Goal: Information Seeking & Learning: Check status

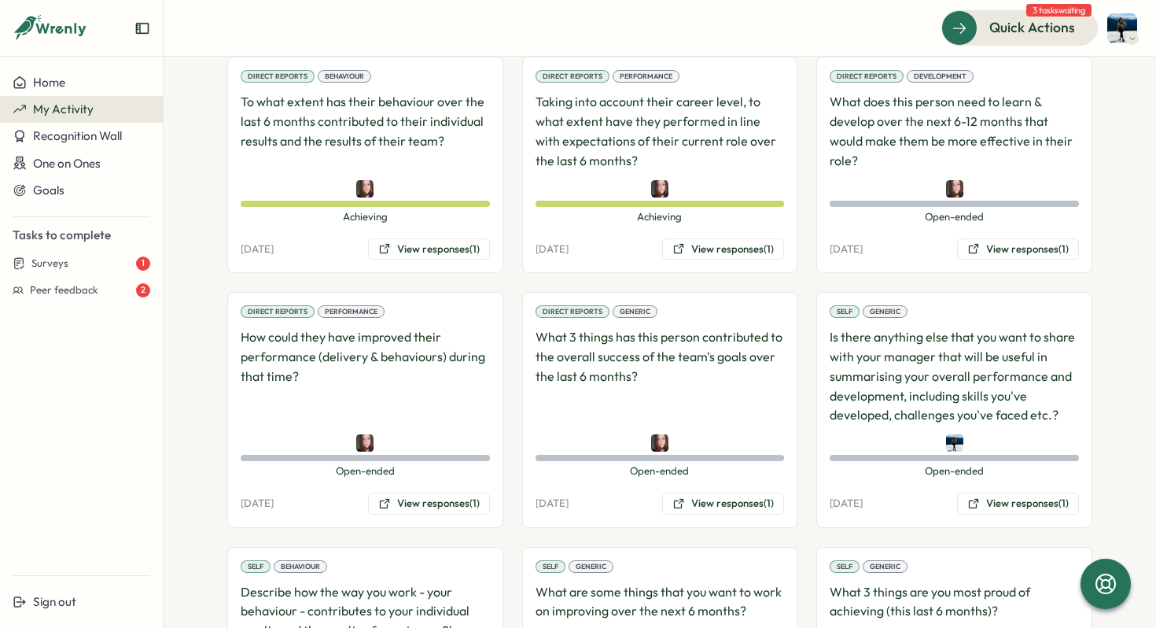
scroll to position [286, 0]
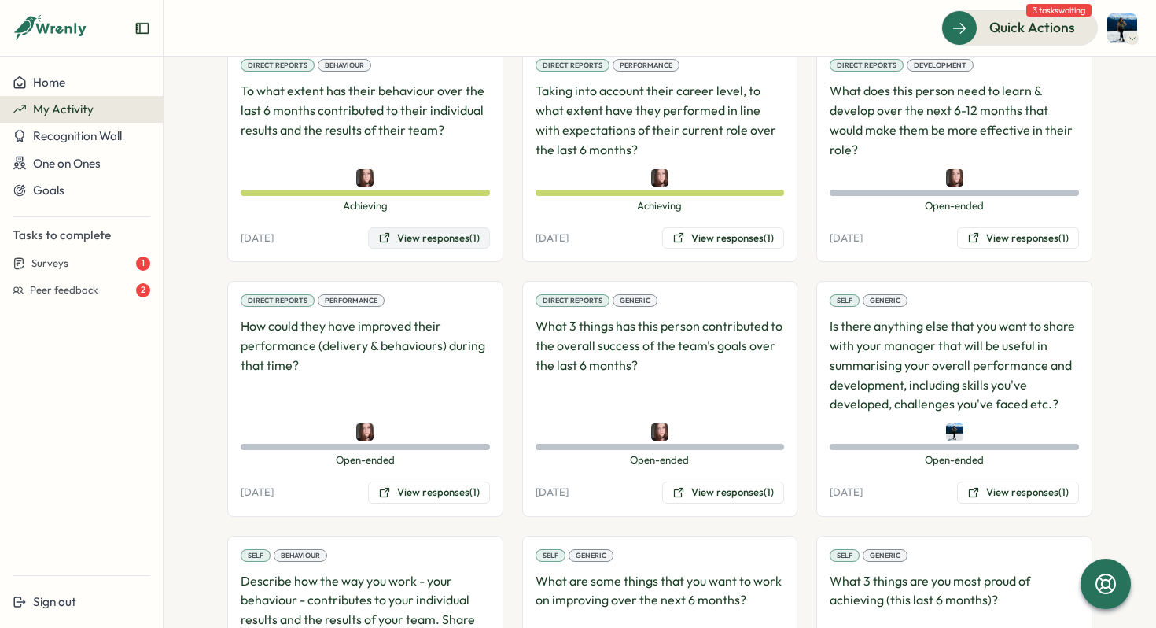
click at [443, 240] on button "View responses (1)" at bounding box center [429, 238] width 122 height 22
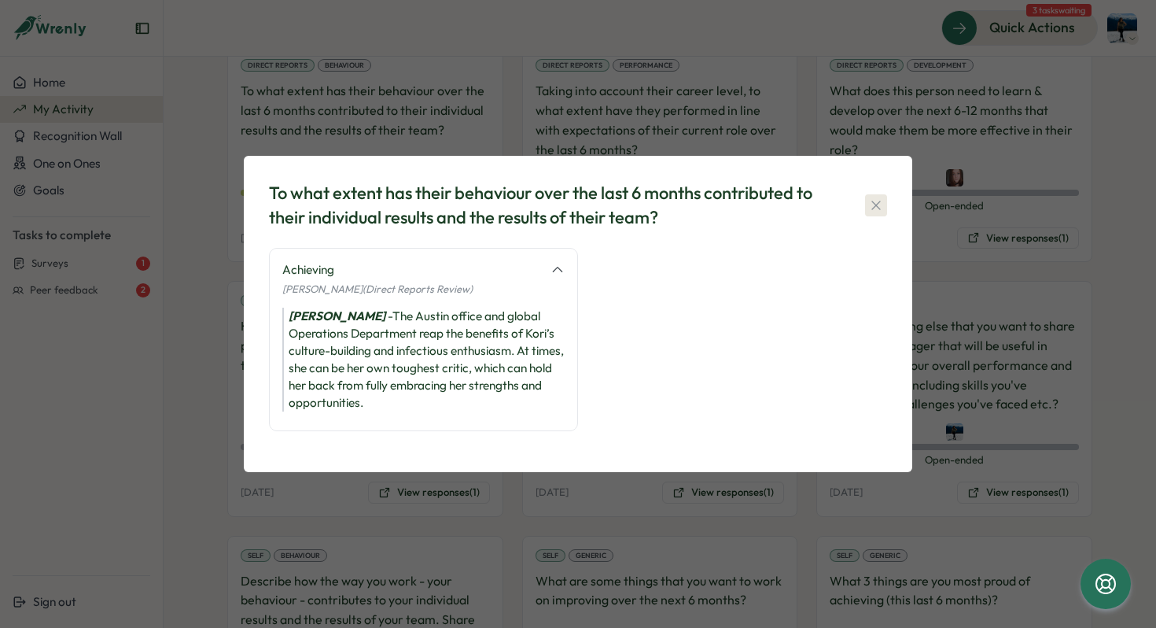
click at [879, 206] on icon "button" at bounding box center [876, 205] width 16 height 16
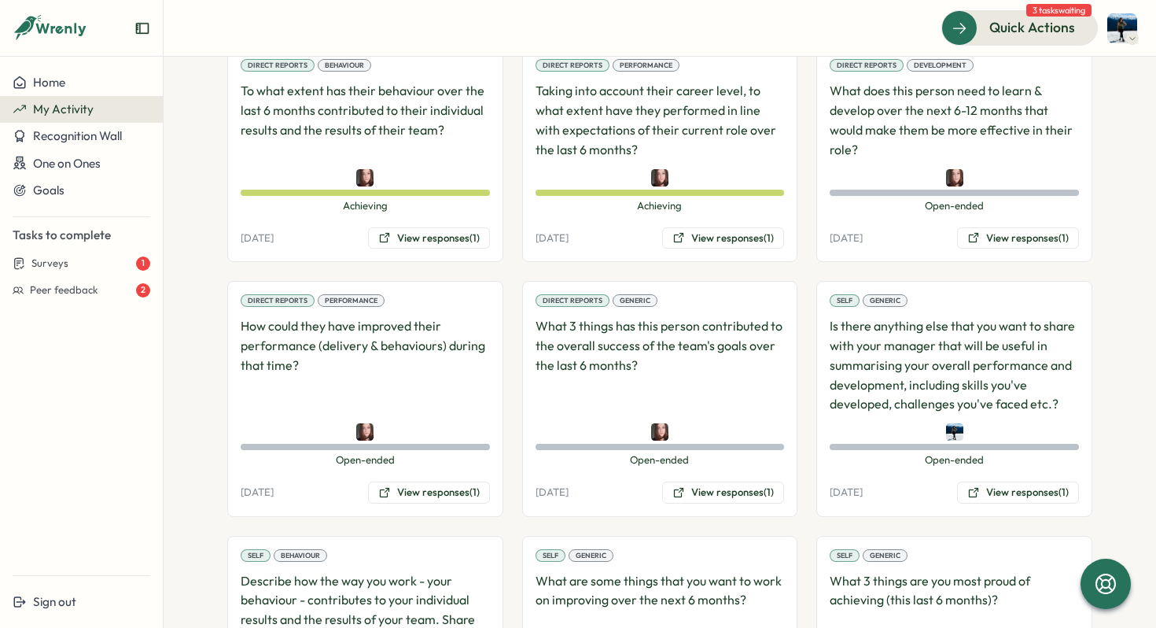
scroll to position [220, 0]
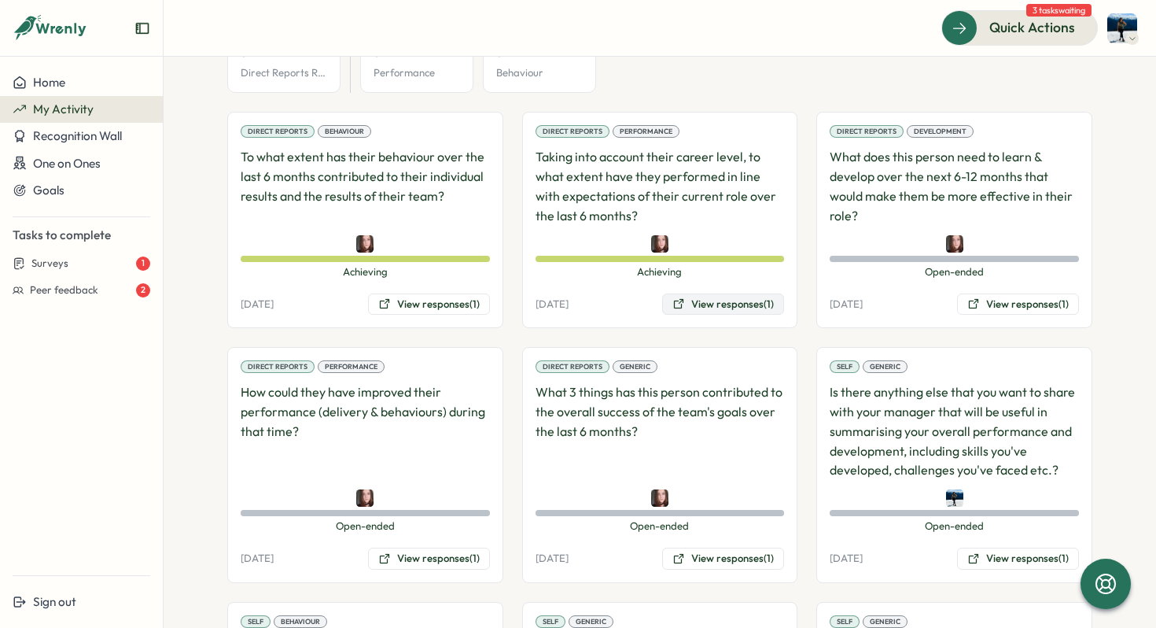
click at [686, 300] on button "View responses (1)" at bounding box center [723, 304] width 122 height 22
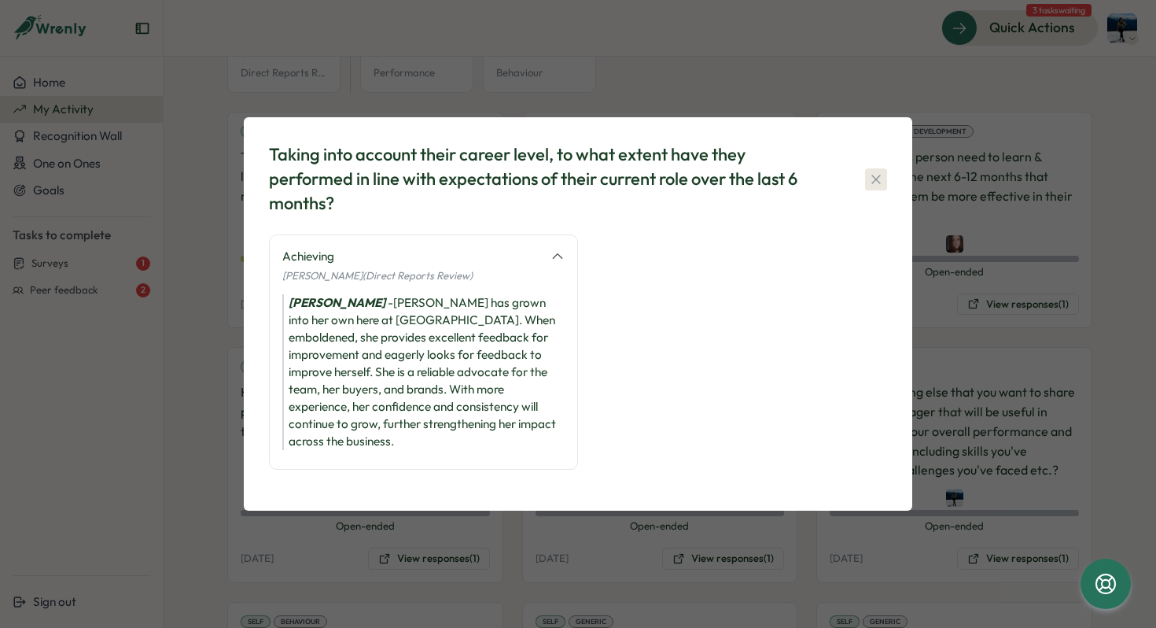
click at [875, 187] on icon "button" at bounding box center [876, 179] width 16 height 16
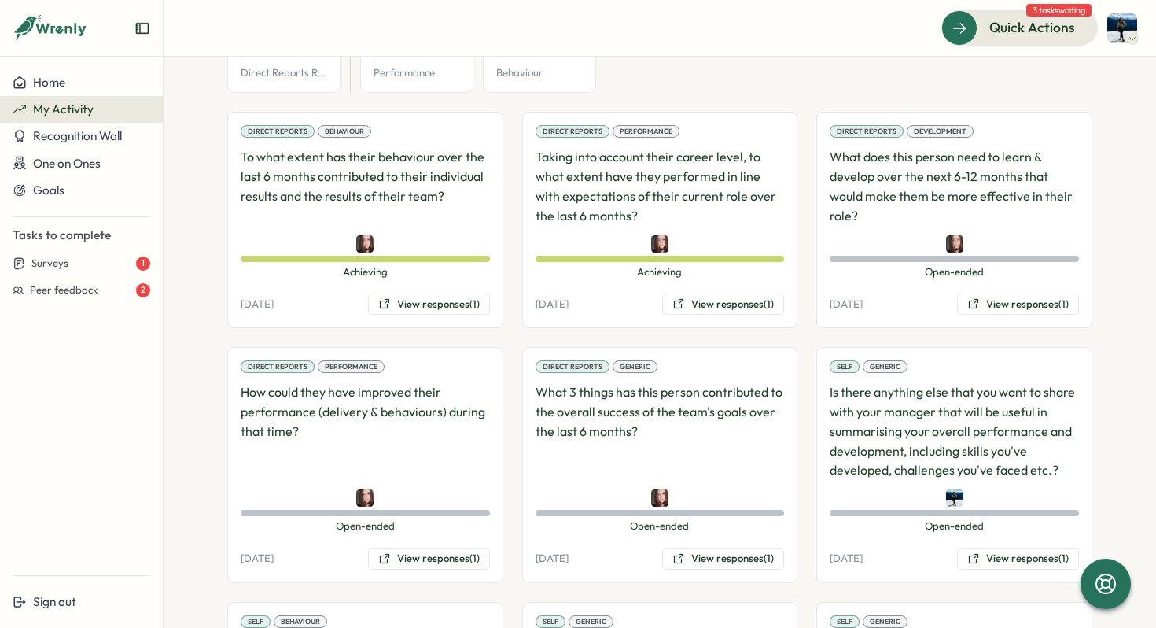
scroll to position [262, 0]
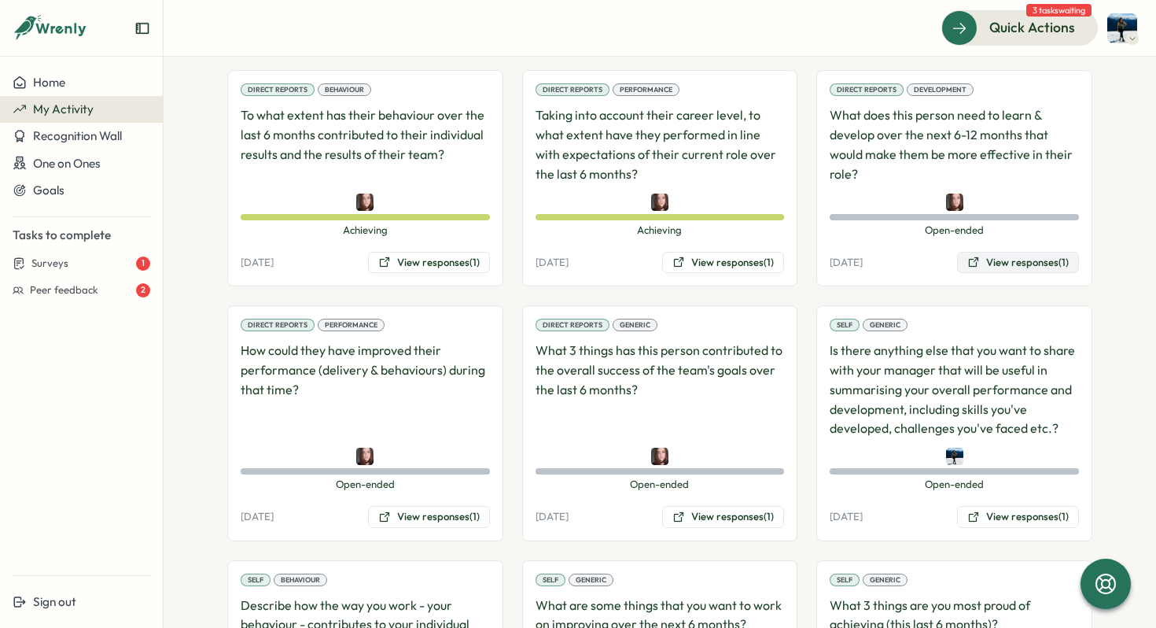
click at [984, 263] on button "View responses (1)" at bounding box center [1018, 263] width 122 height 22
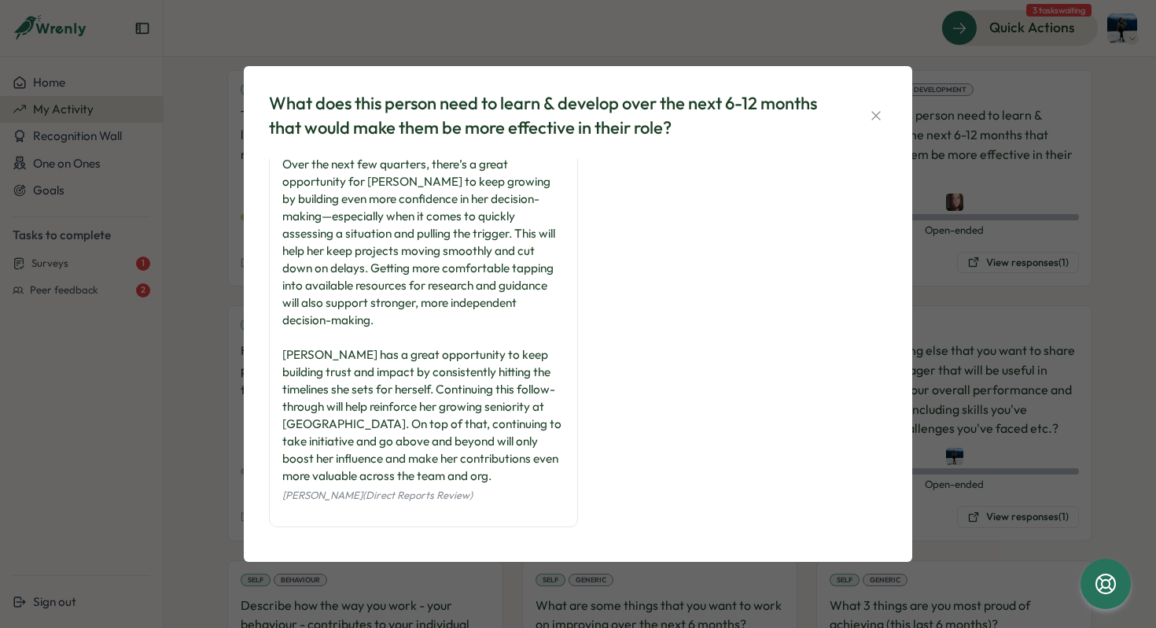
scroll to position [22, 0]
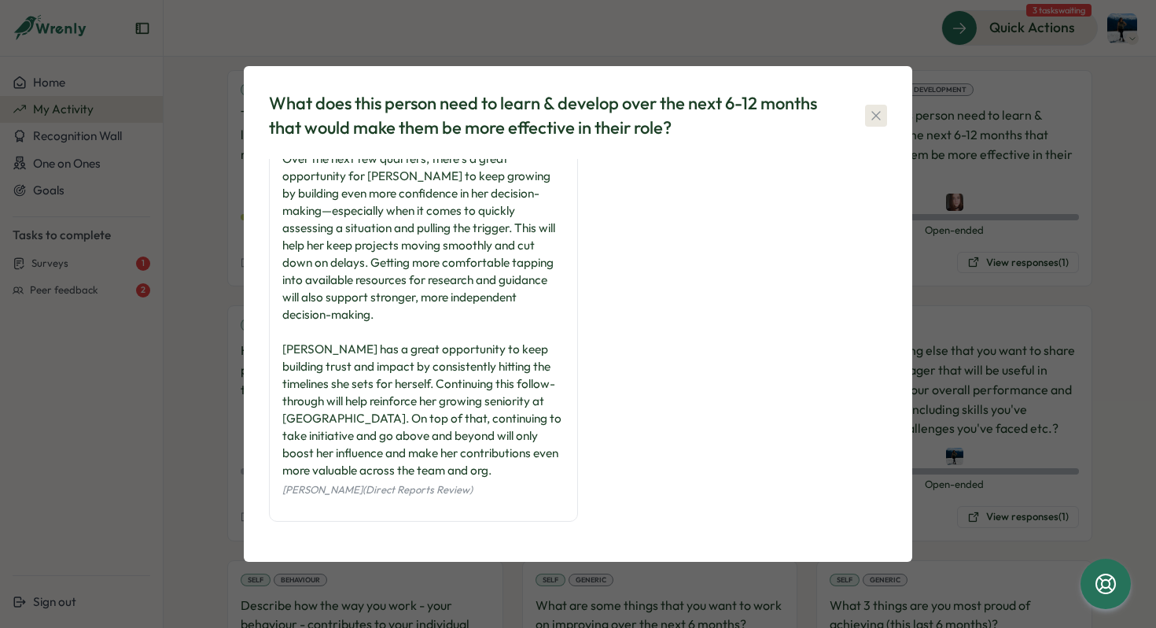
click at [871, 113] on icon "button" at bounding box center [876, 116] width 16 height 16
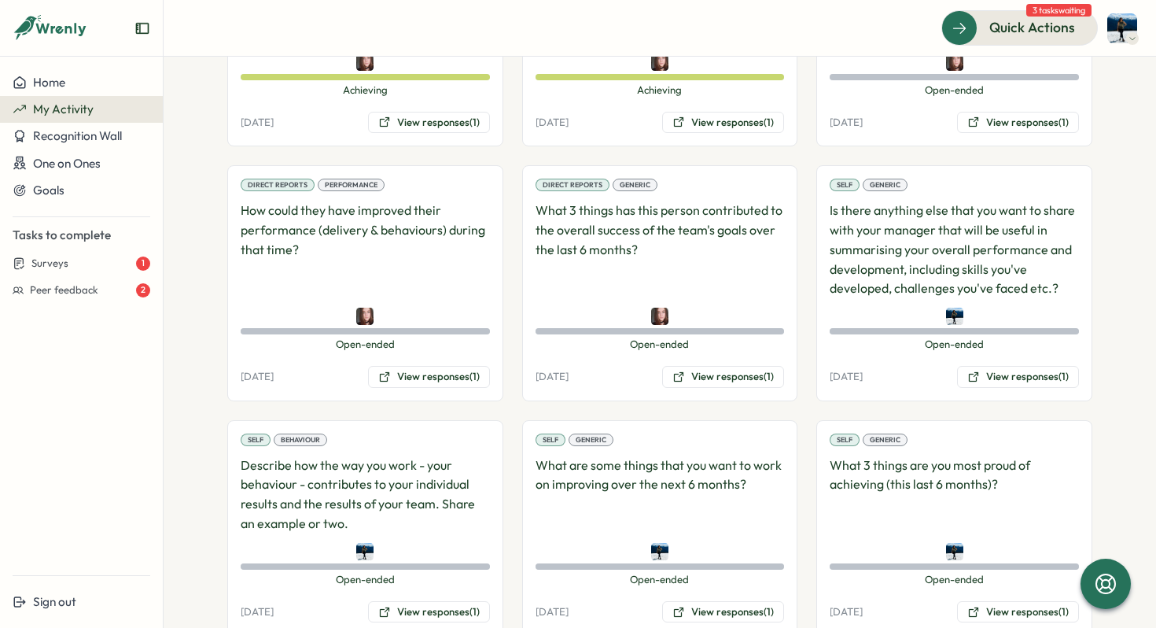
scroll to position [448, 0]
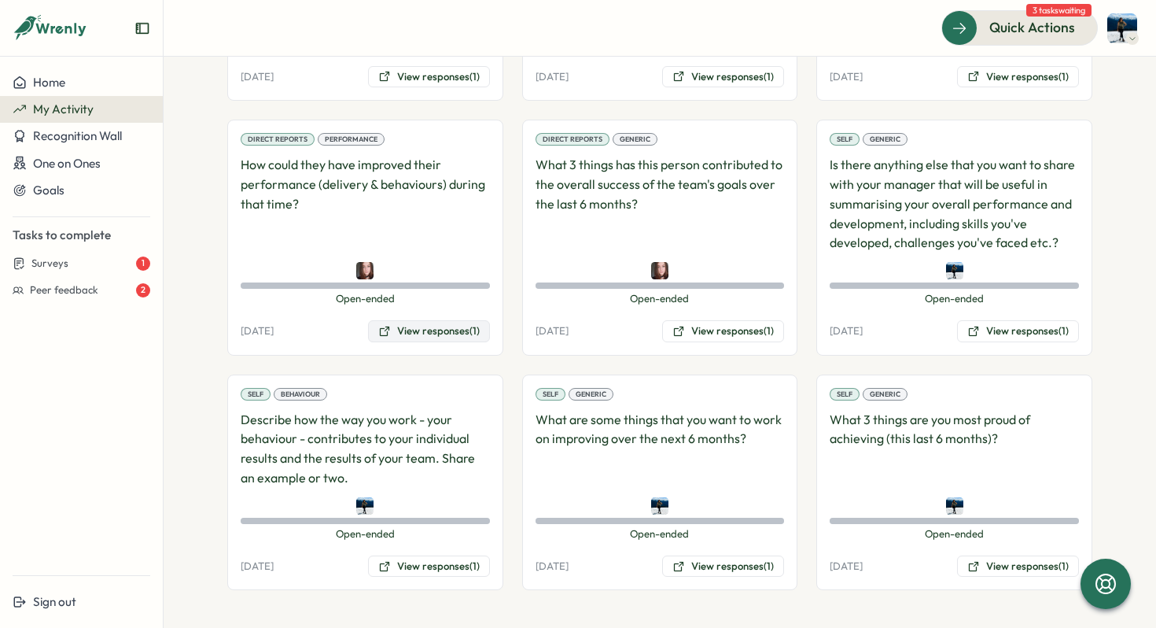
click at [430, 327] on button "View responses (1)" at bounding box center [429, 331] width 122 height 22
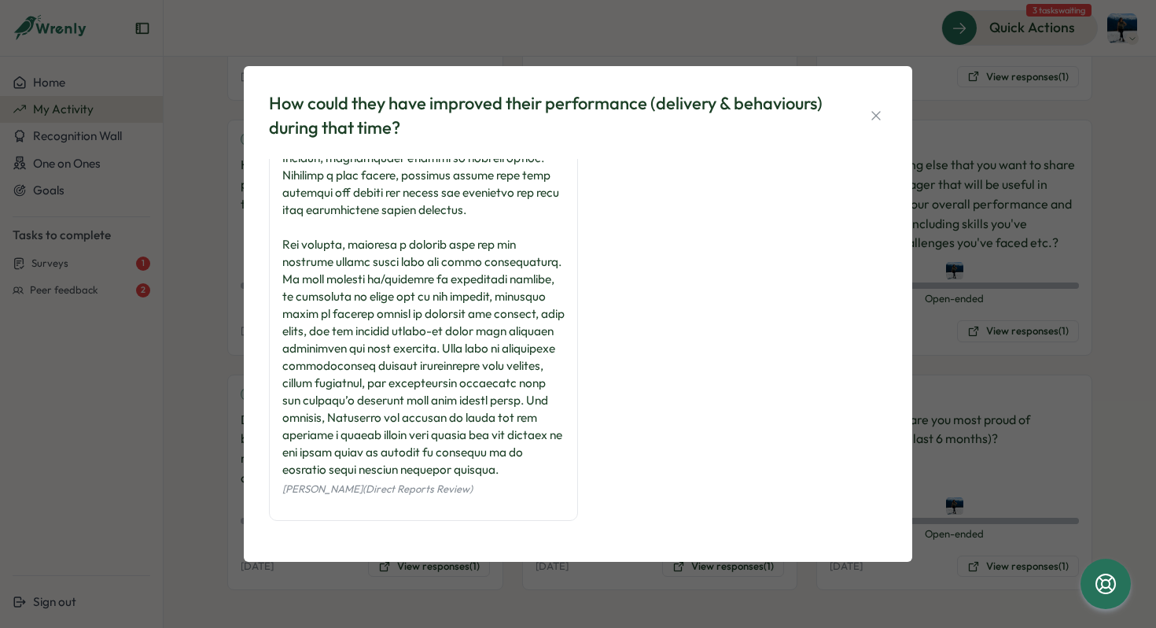
scroll to position [230, 0]
click at [868, 112] on icon "button" at bounding box center [876, 116] width 16 height 16
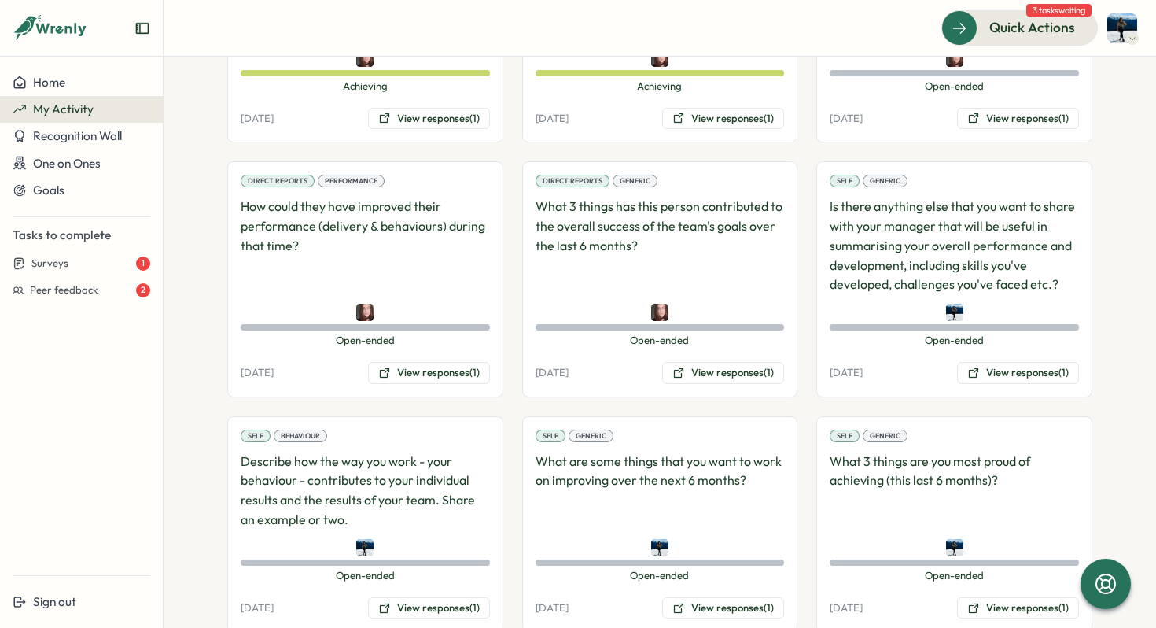
scroll to position [420, 0]
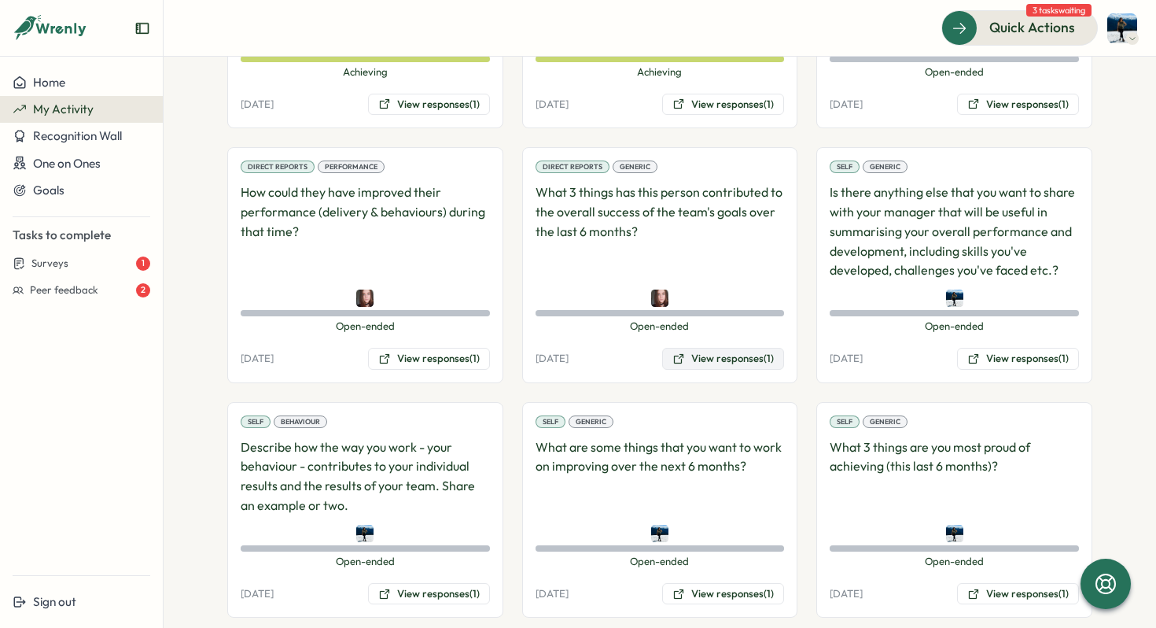
click at [699, 358] on button "View responses (1)" at bounding box center [723, 359] width 122 height 22
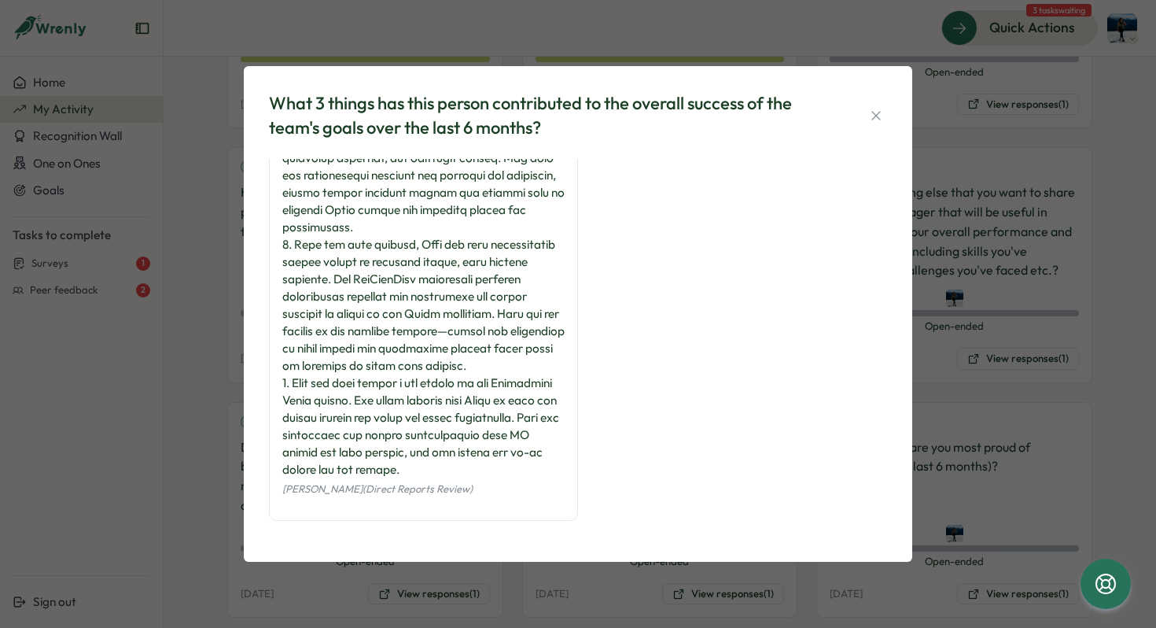
scroll to position [212, 0]
click at [872, 110] on icon "button" at bounding box center [876, 116] width 16 height 16
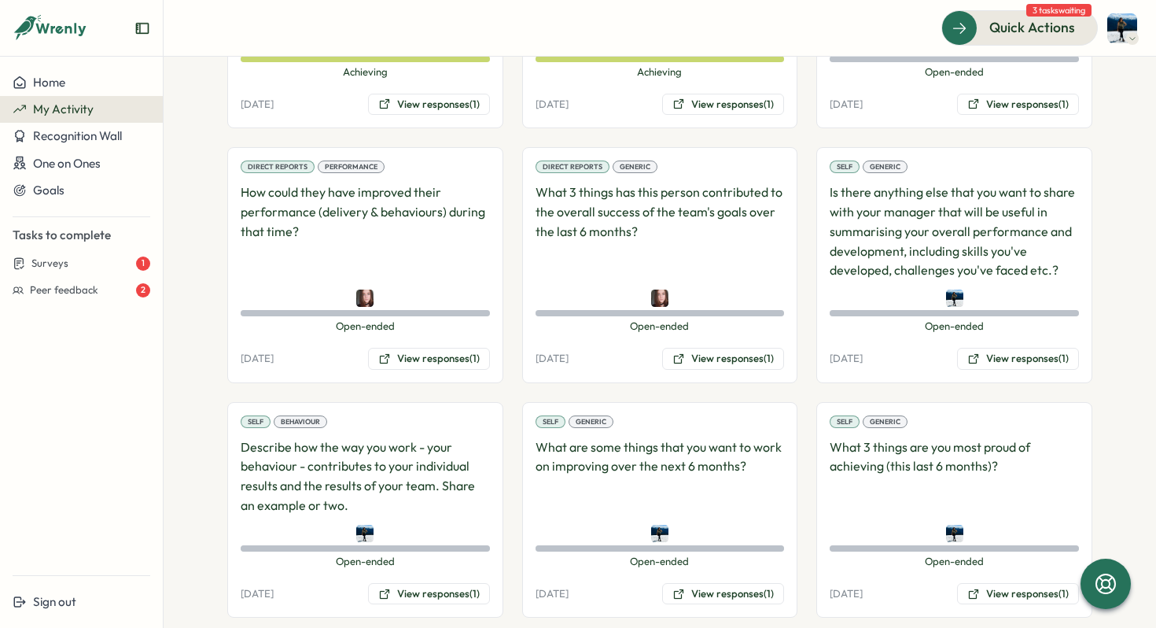
scroll to position [448, 0]
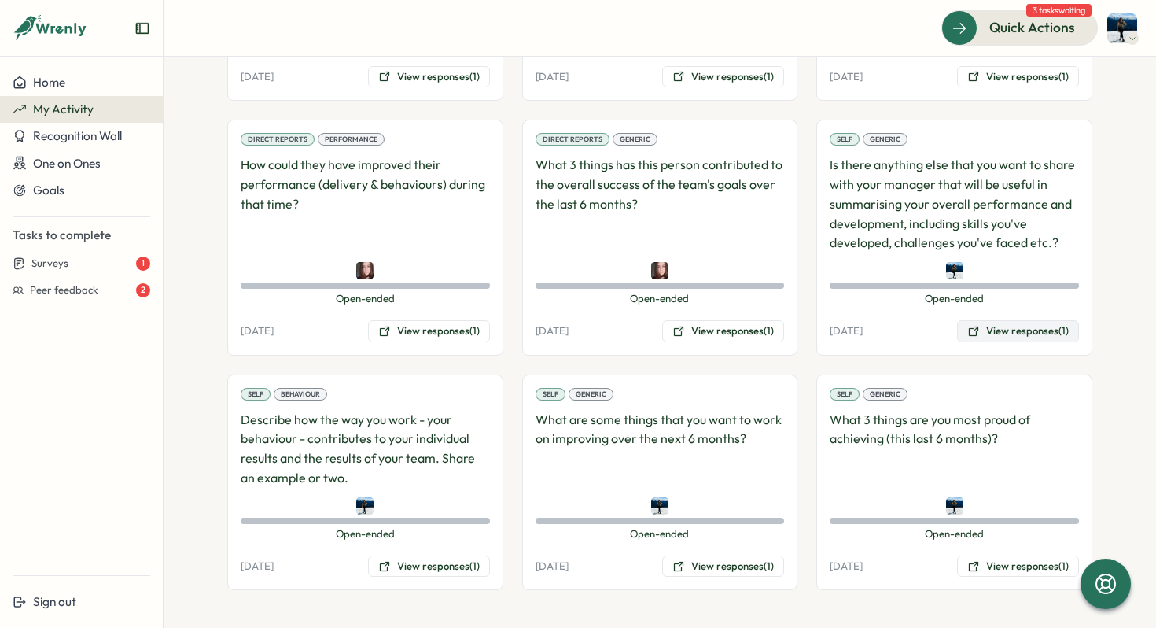
click at [1024, 330] on button "View responses (1)" at bounding box center [1018, 331] width 122 height 22
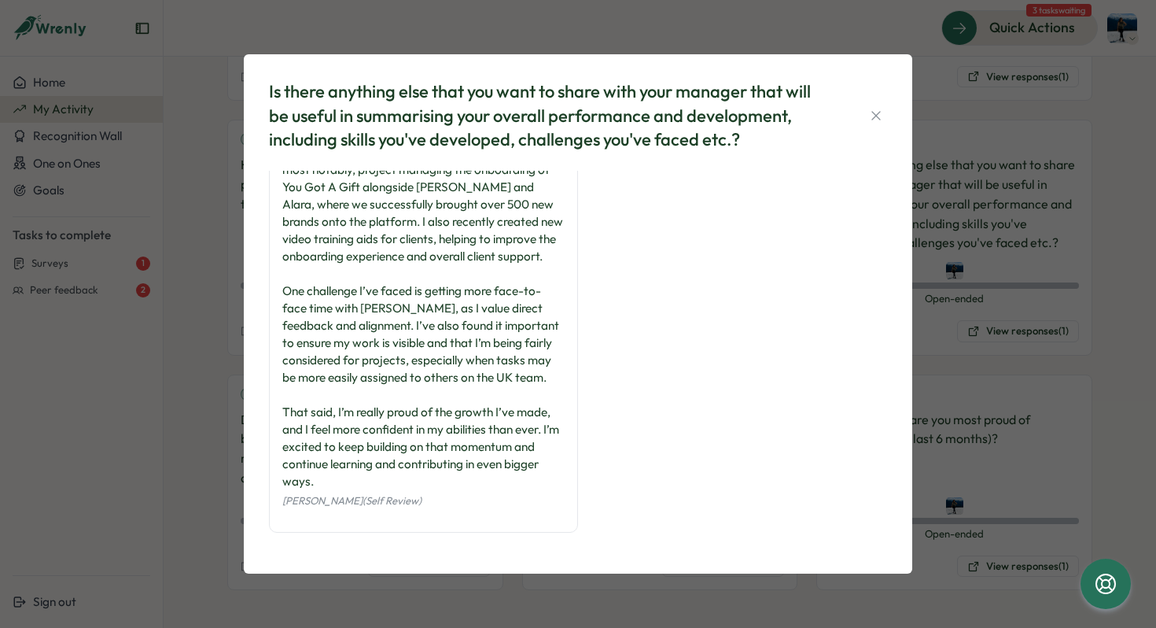
scroll to position [75, 0]
click at [882, 122] on icon "button" at bounding box center [876, 116] width 16 height 16
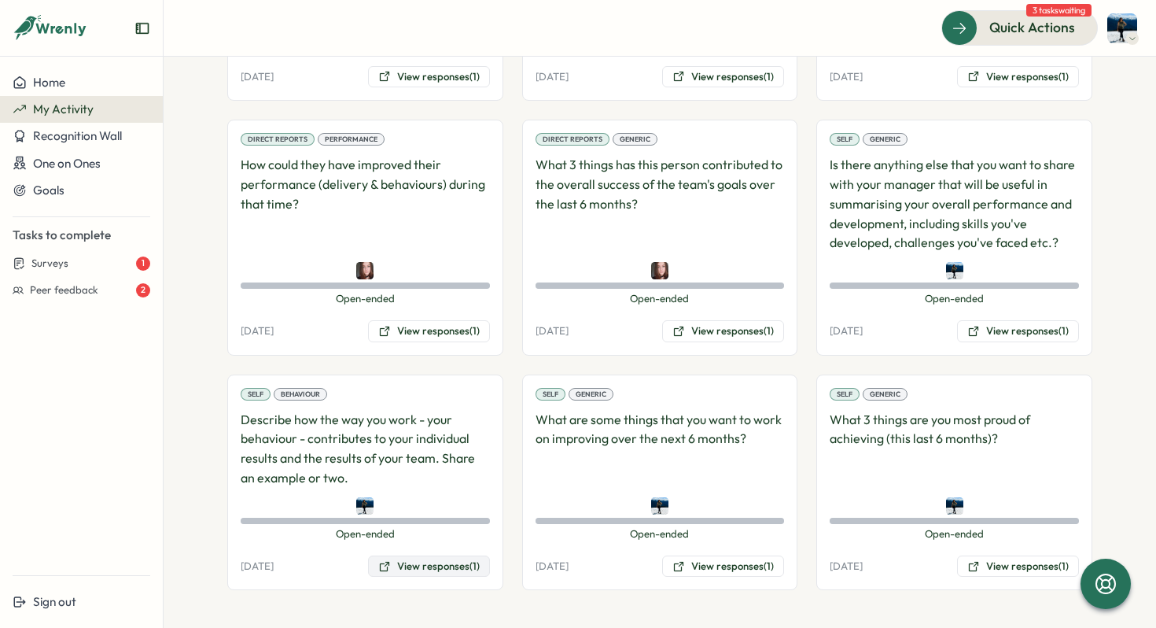
click at [424, 569] on button "View responses (1)" at bounding box center [429, 566] width 122 height 22
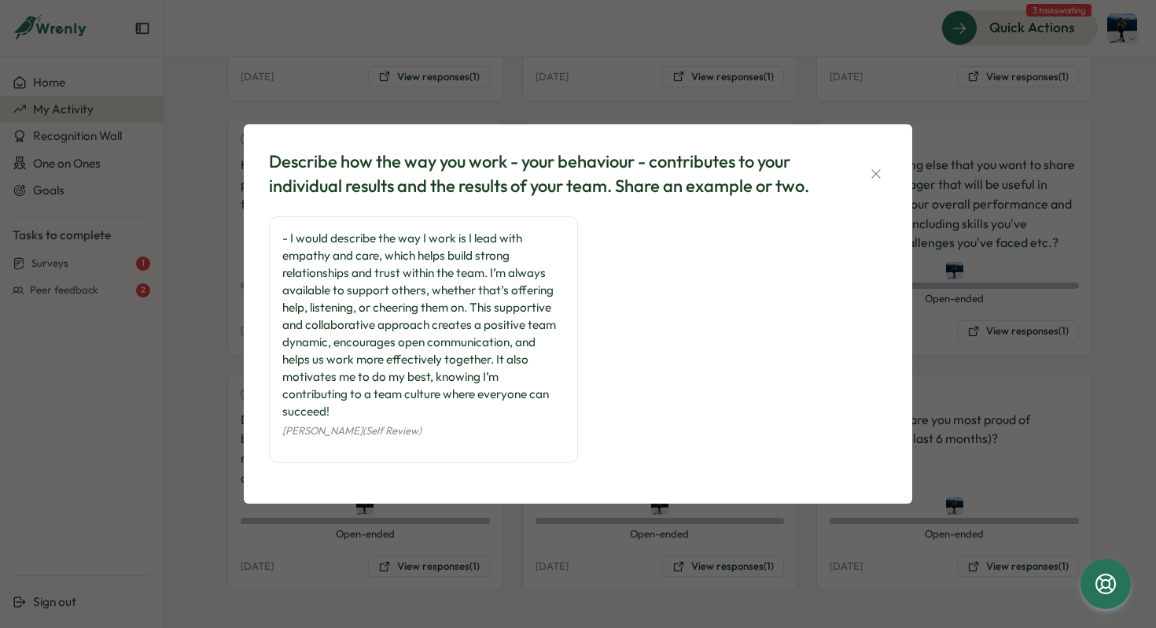
click at [873, 167] on icon "button" at bounding box center [876, 174] width 16 height 16
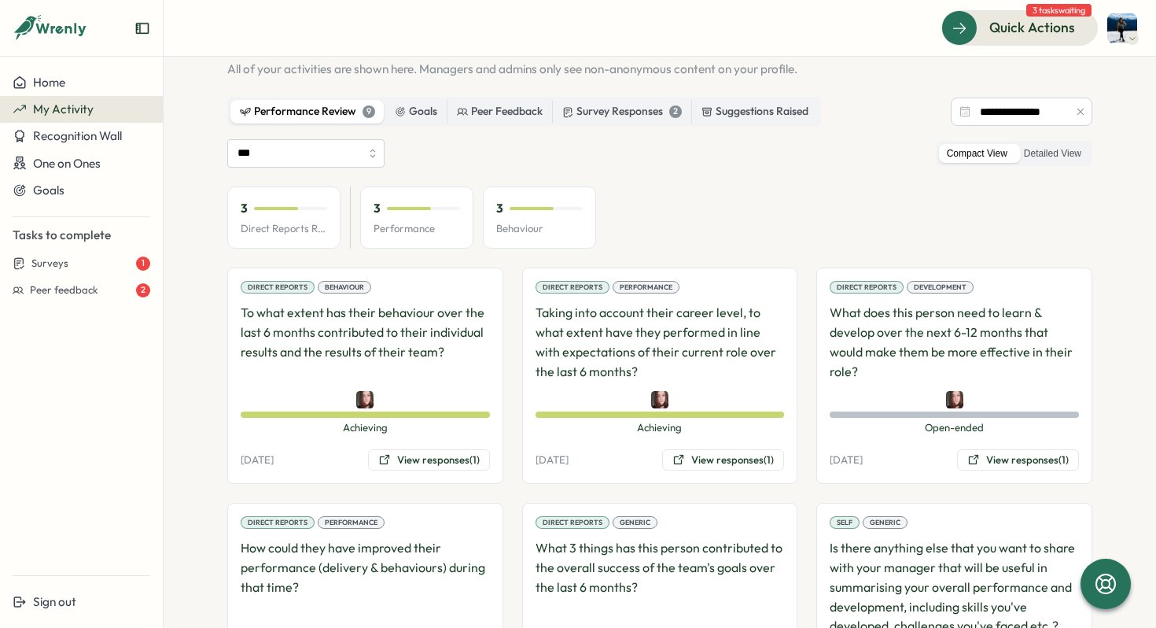
scroll to position [0, 0]
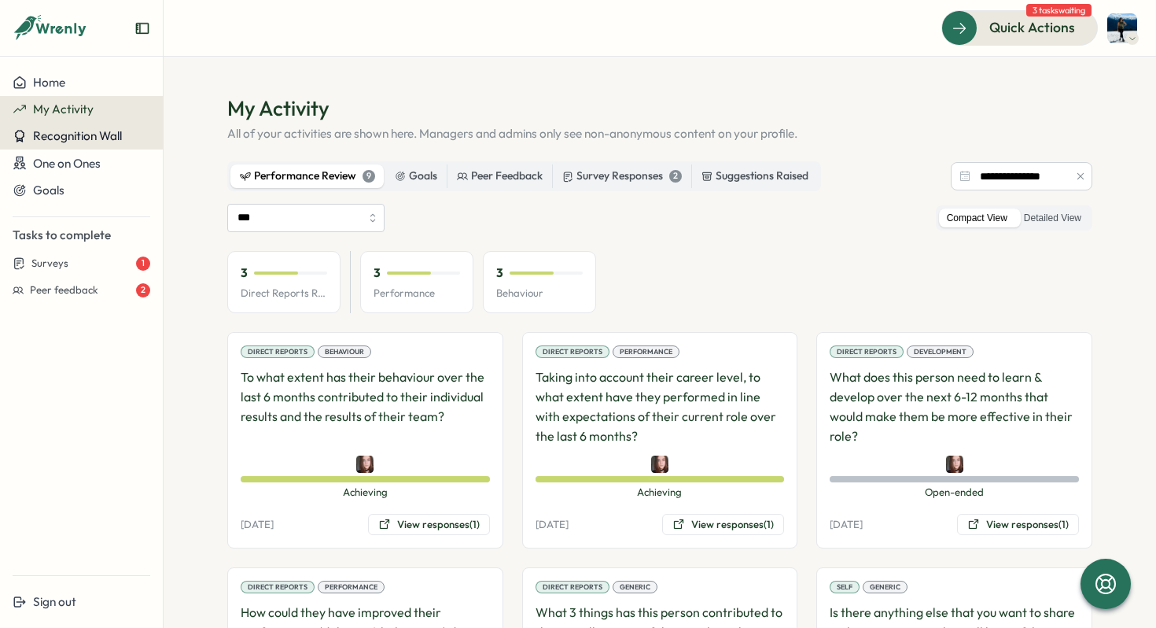
click at [110, 139] on span "Recognition Wall" at bounding box center [77, 135] width 89 height 15
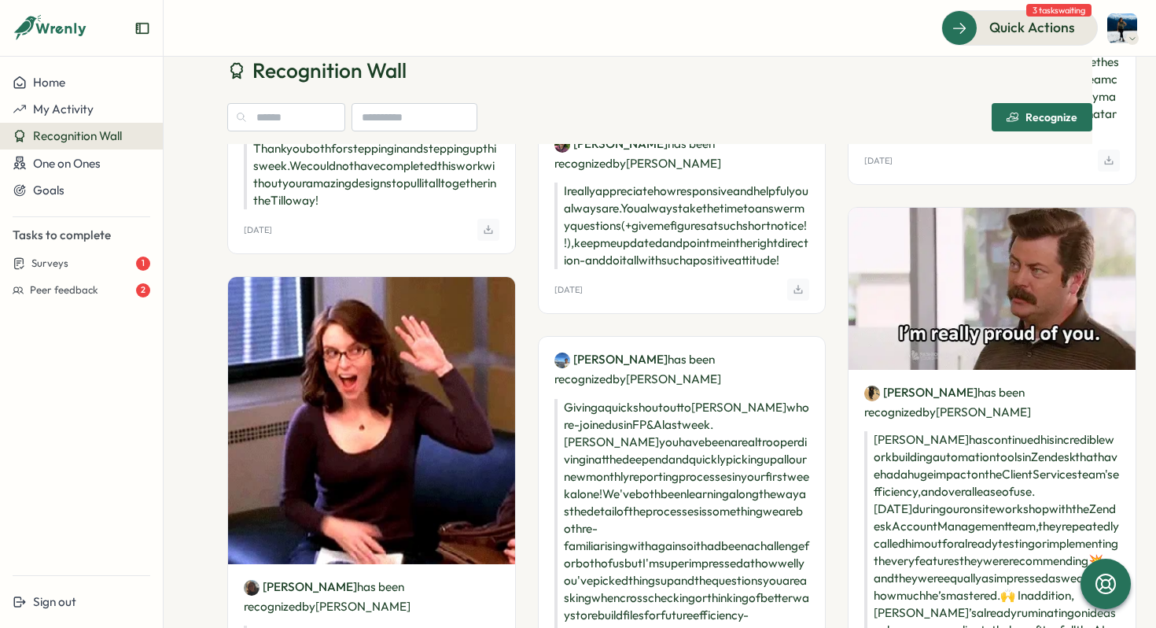
scroll to position [410, 0]
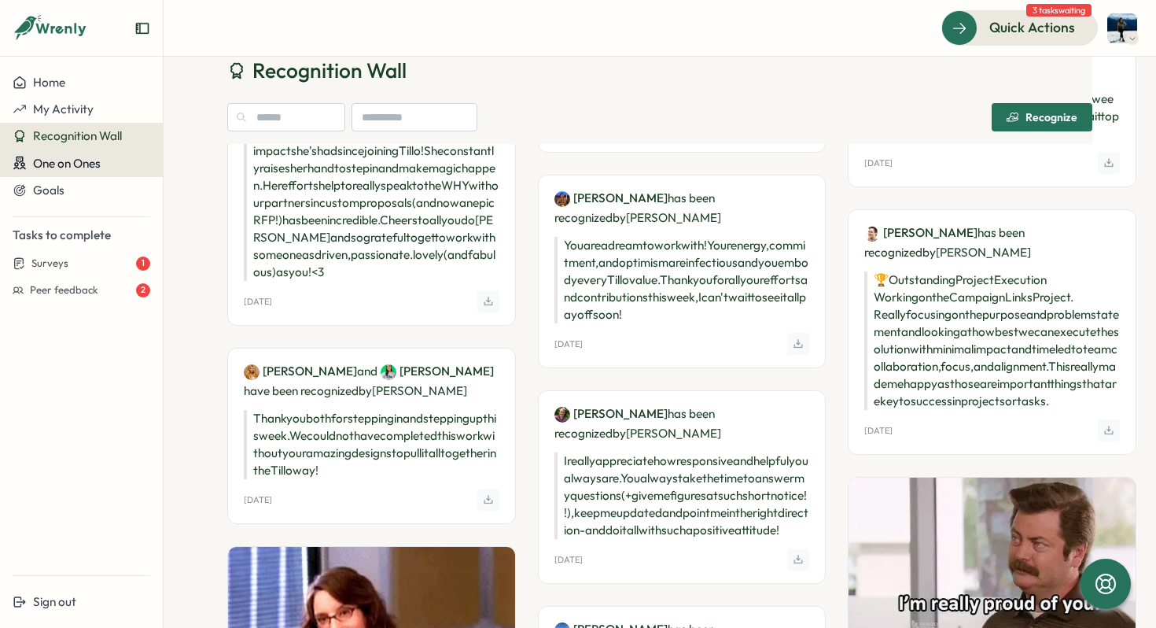
click at [63, 161] on span "One on Ones" at bounding box center [67, 163] width 68 height 15
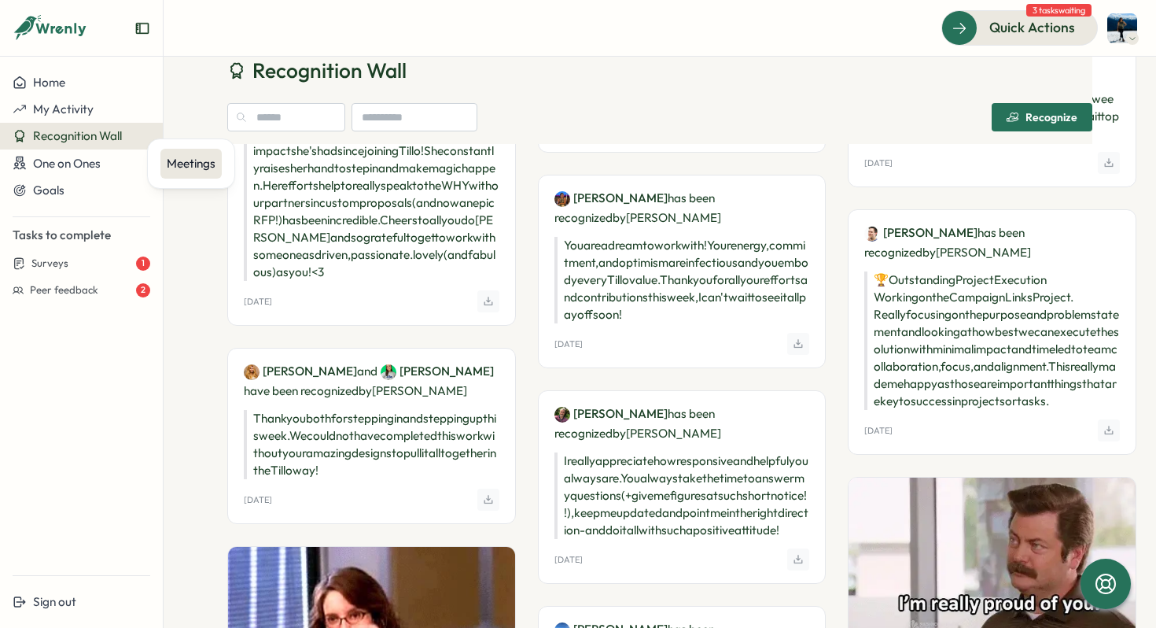
click at [178, 164] on div "Meetings" at bounding box center [191, 163] width 49 height 17
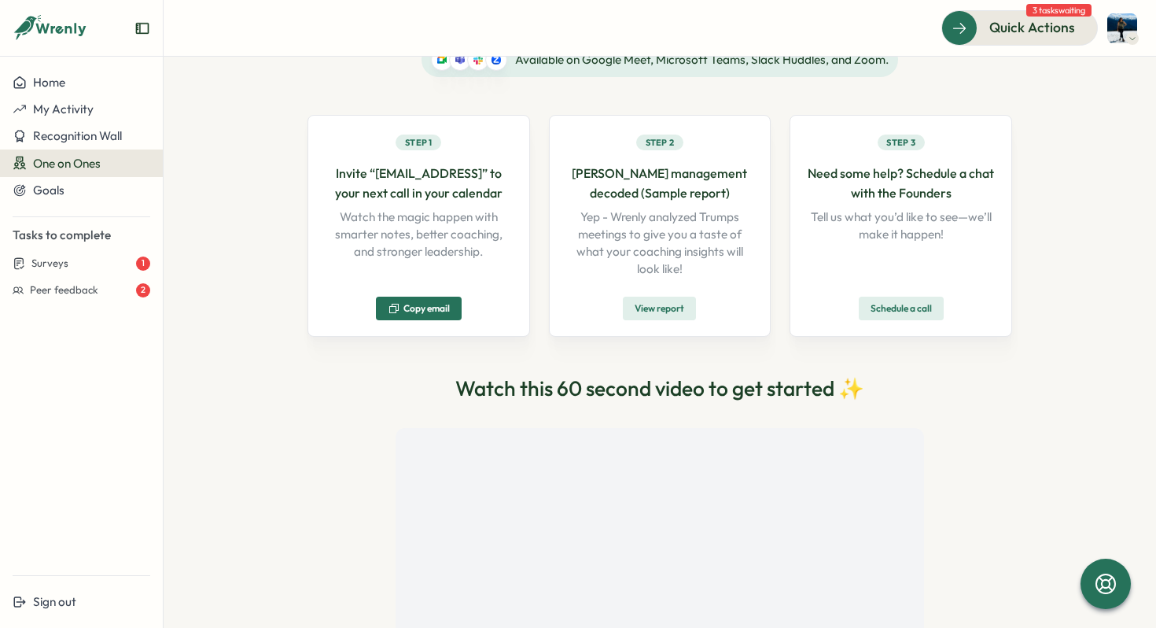
scroll to position [132, 0]
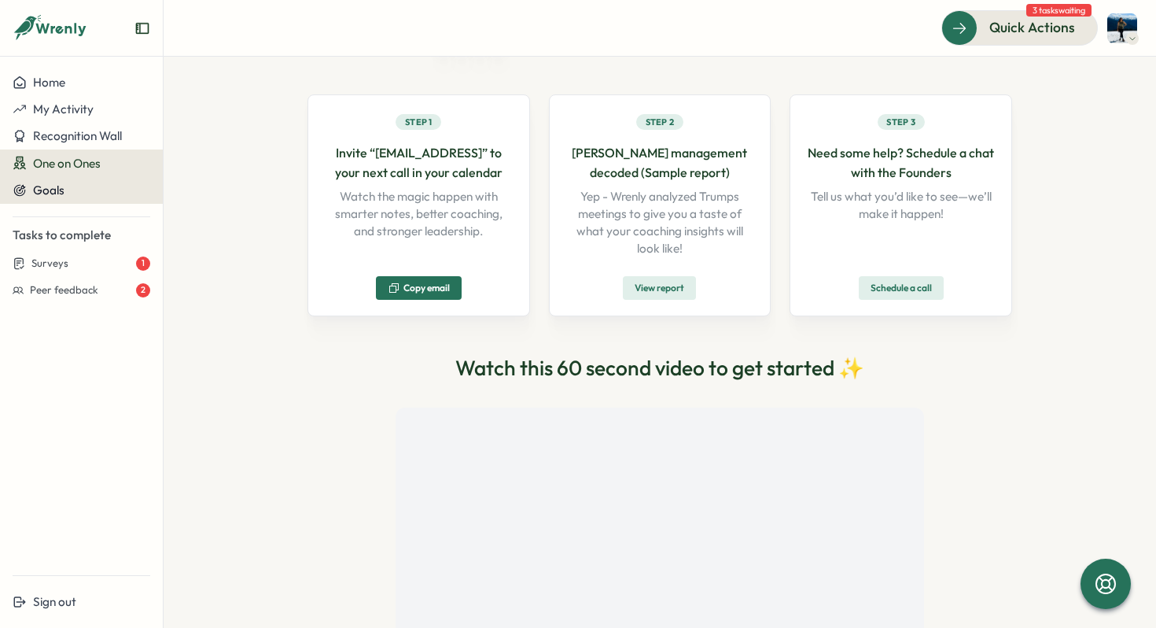
click at [81, 189] on div "Goals" at bounding box center [82, 190] width 138 height 14
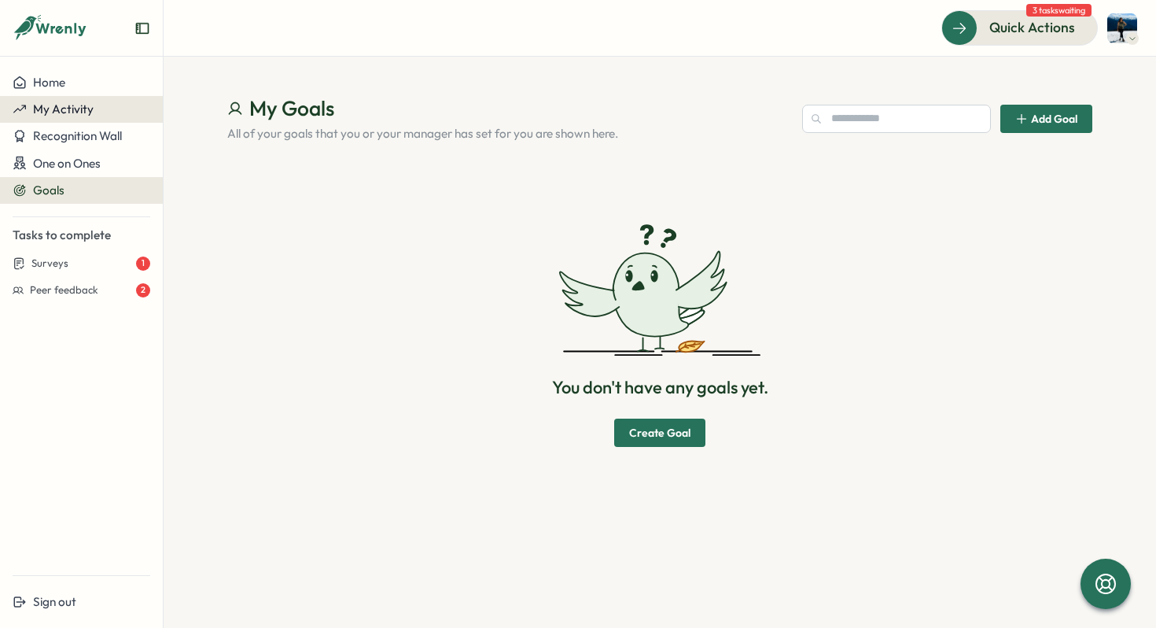
click at [72, 110] on span "My Activity" at bounding box center [63, 108] width 61 height 15
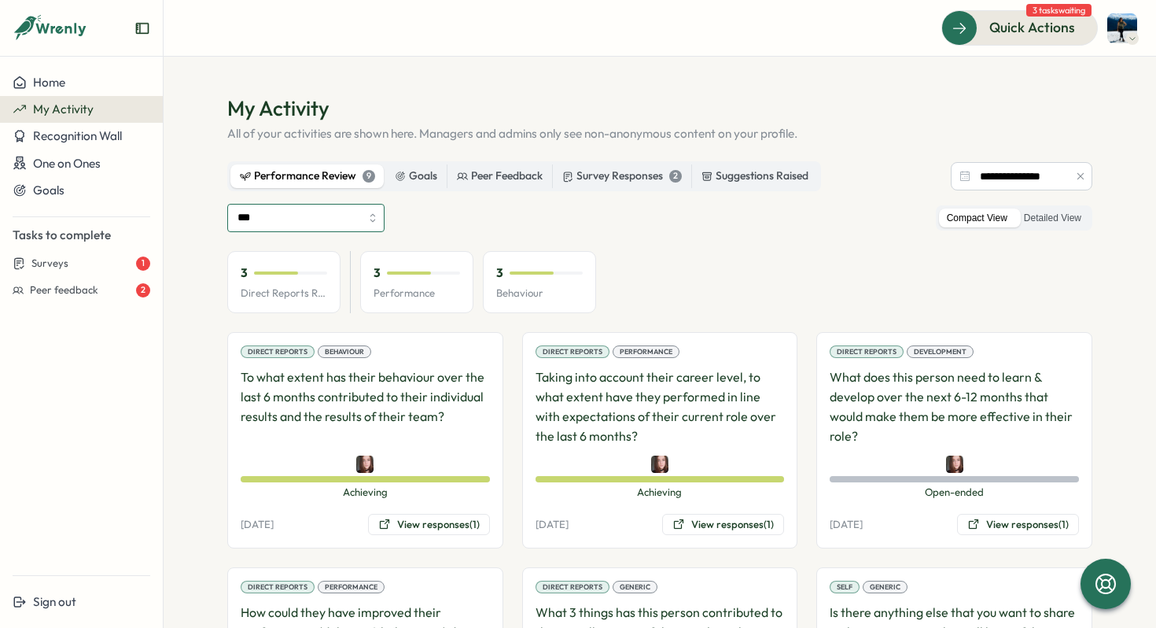
click at [367, 216] on input "***" at bounding box center [305, 218] width 157 height 28
click at [414, 221] on div "*** Compact View Detailed View" at bounding box center [659, 218] width 865 height 28
click at [1006, 171] on input "**********" at bounding box center [1022, 176] width 142 height 28
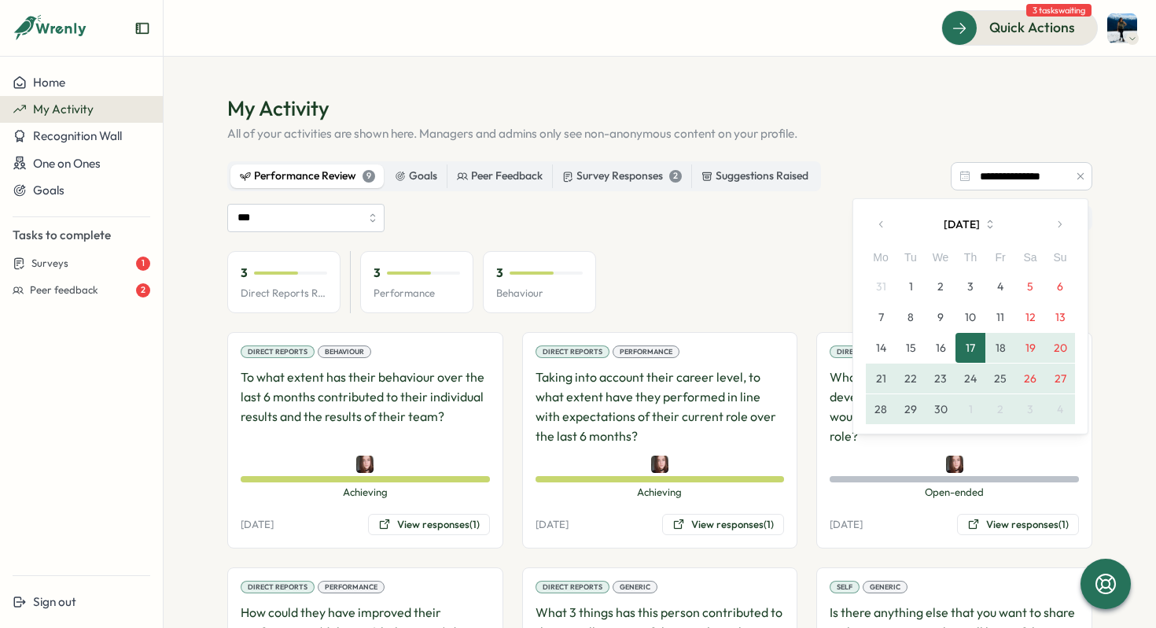
click at [915, 171] on div "**********" at bounding box center [659, 176] width 865 height 30
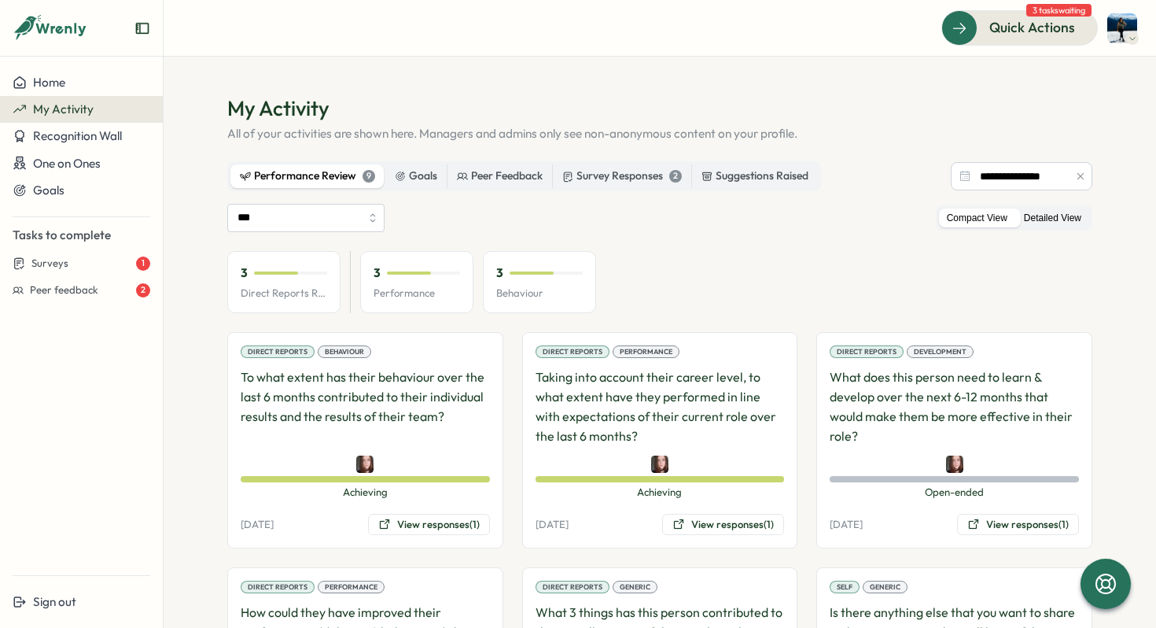
click at [1058, 208] on label "Detailed View" at bounding box center [1052, 218] width 73 height 20
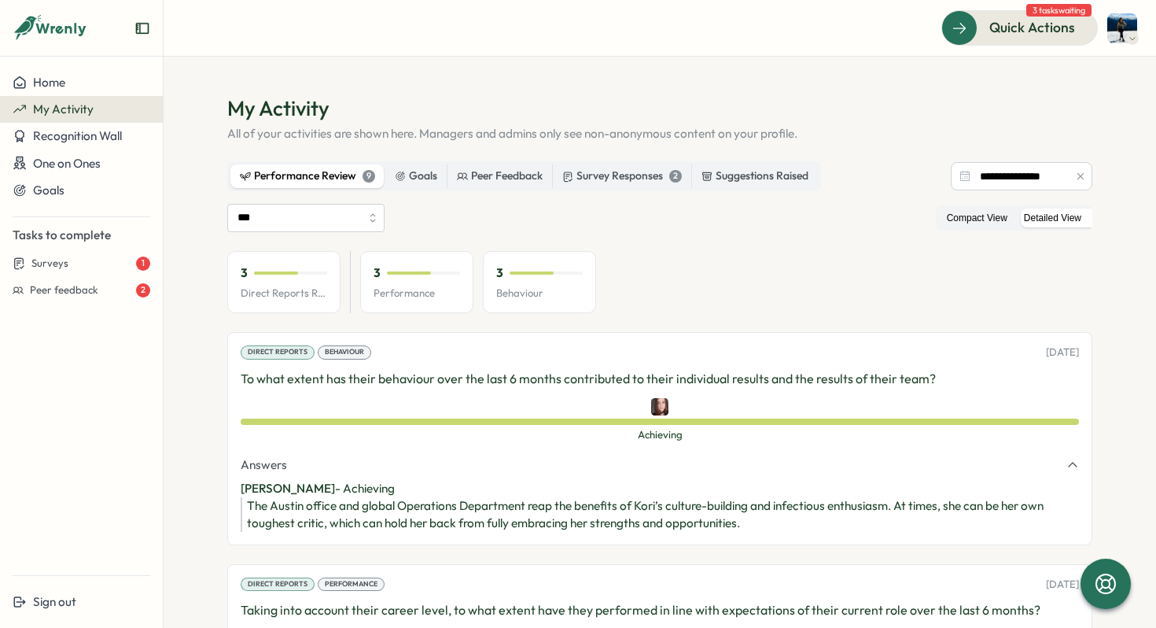
click at [964, 210] on label "Compact View" at bounding box center [977, 218] width 76 height 20
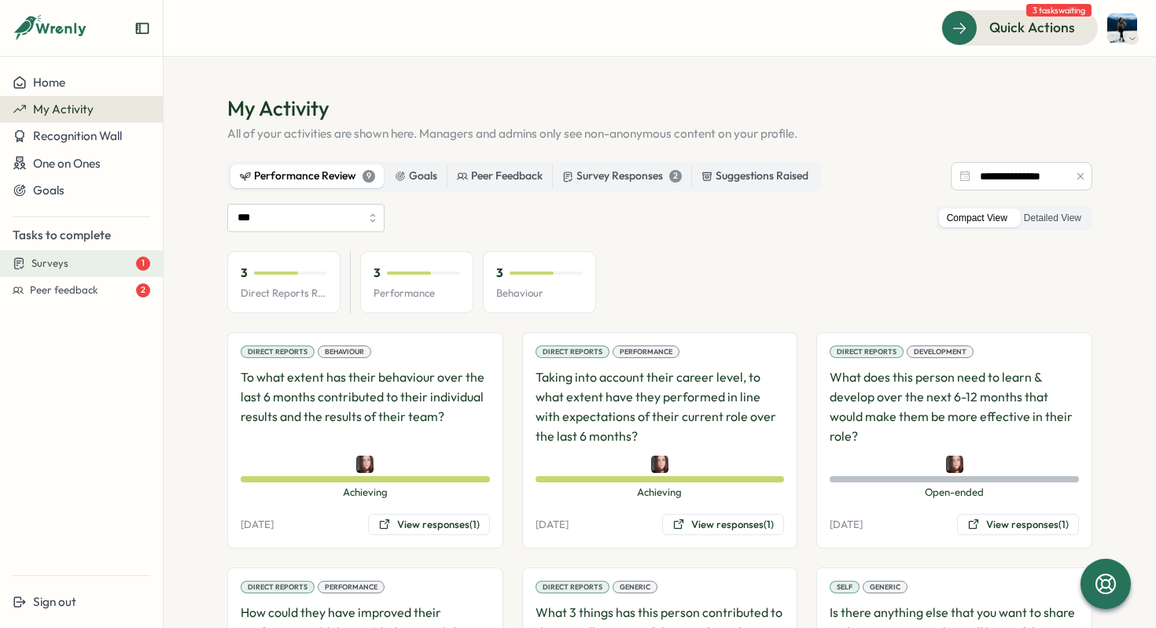
click at [79, 271] on button "Surveys 1" at bounding box center [81, 263] width 163 height 27
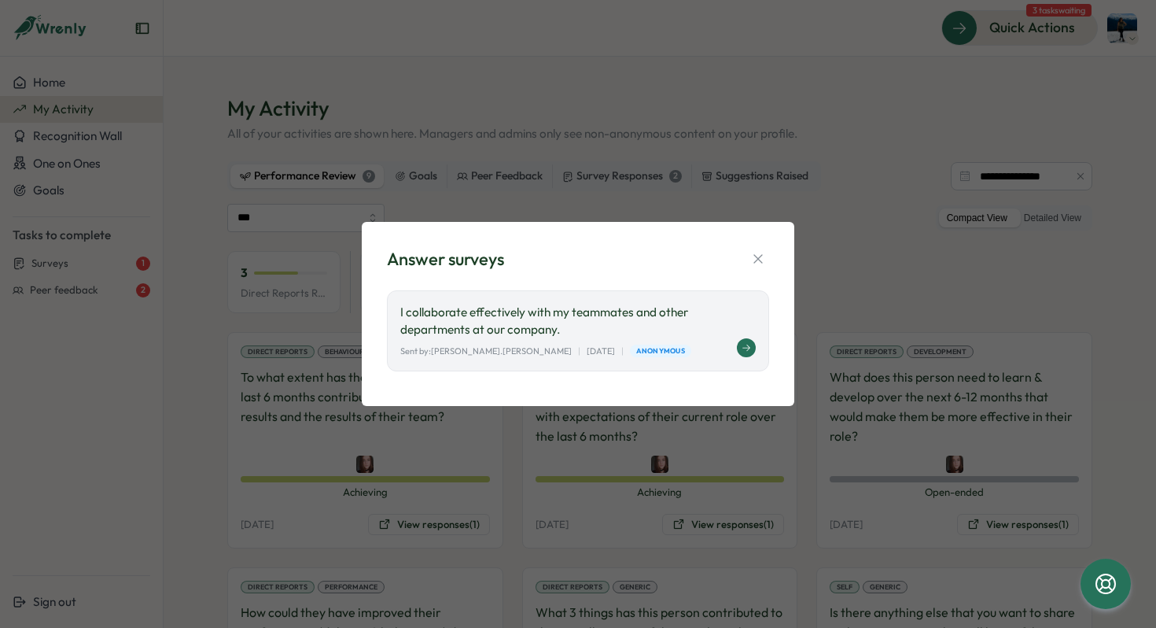
click at [711, 344] on div "Sent by: [PERSON_NAME].[PERSON_NAME] | [DATE] | Anonymous" at bounding box center [577, 350] width 355 height 13
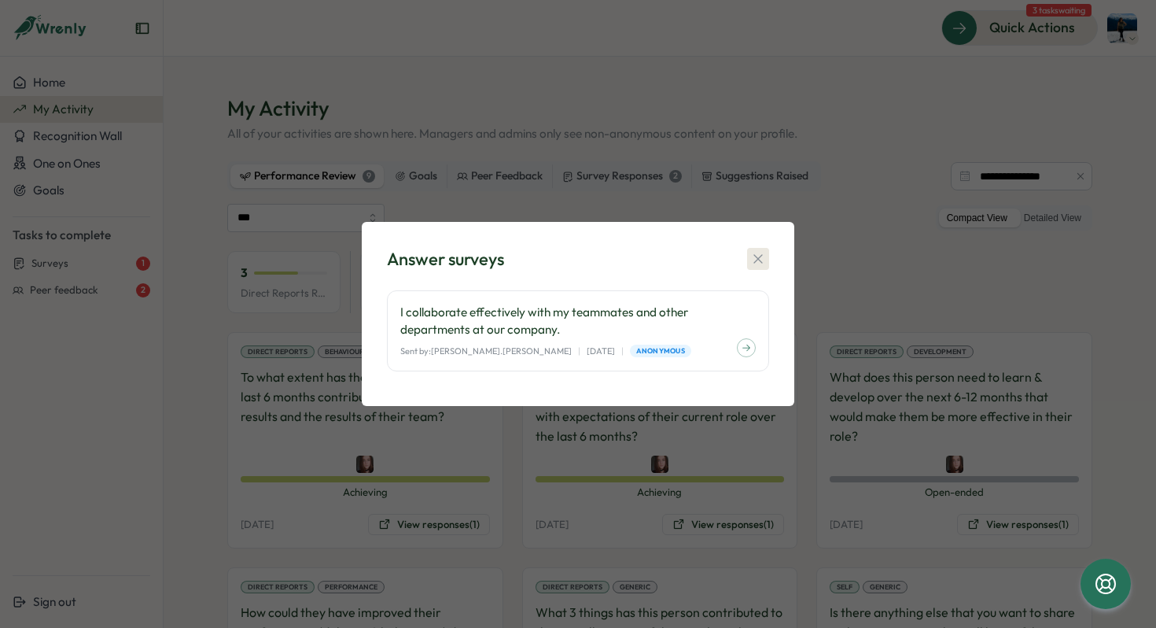
click at [764, 266] on icon "button" at bounding box center [758, 259] width 16 height 16
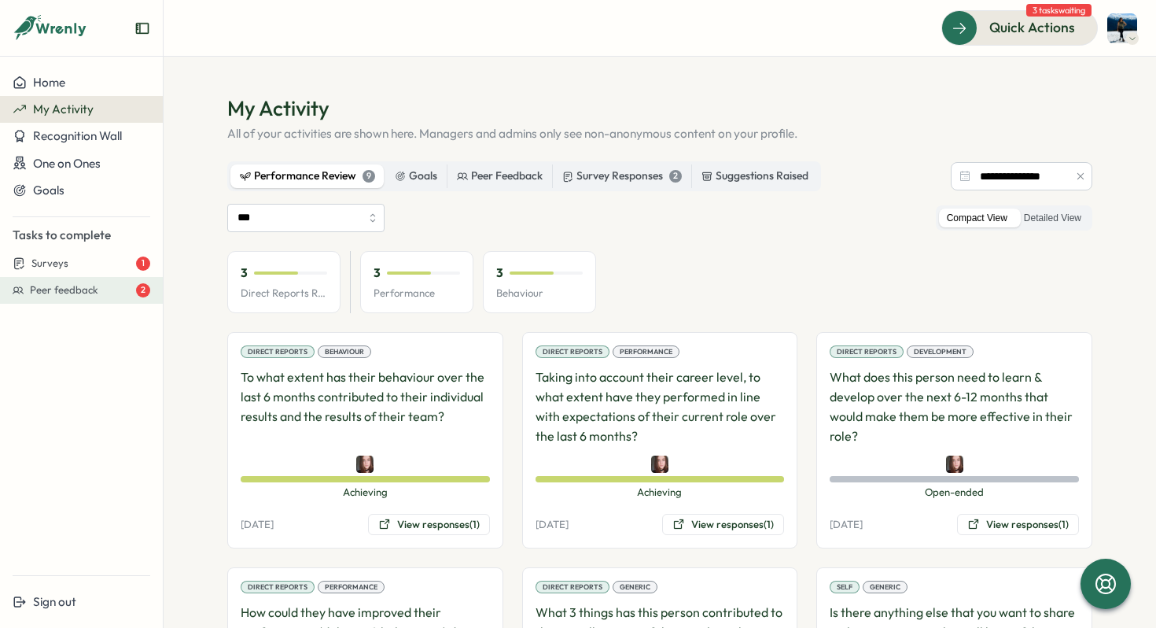
click at [105, 285] on div "Peer feedback 2" at bounding box center [90, 290] width 120 height 14
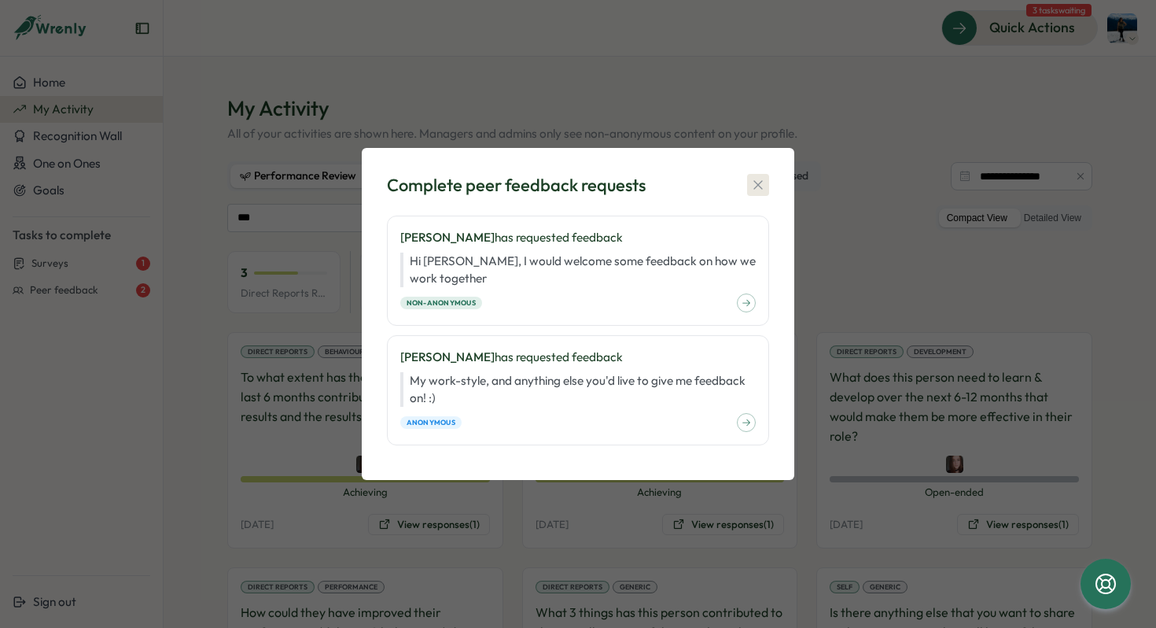
click at [758, 178] on icon "button" at bounding box center [758, 185] width 16 height 16
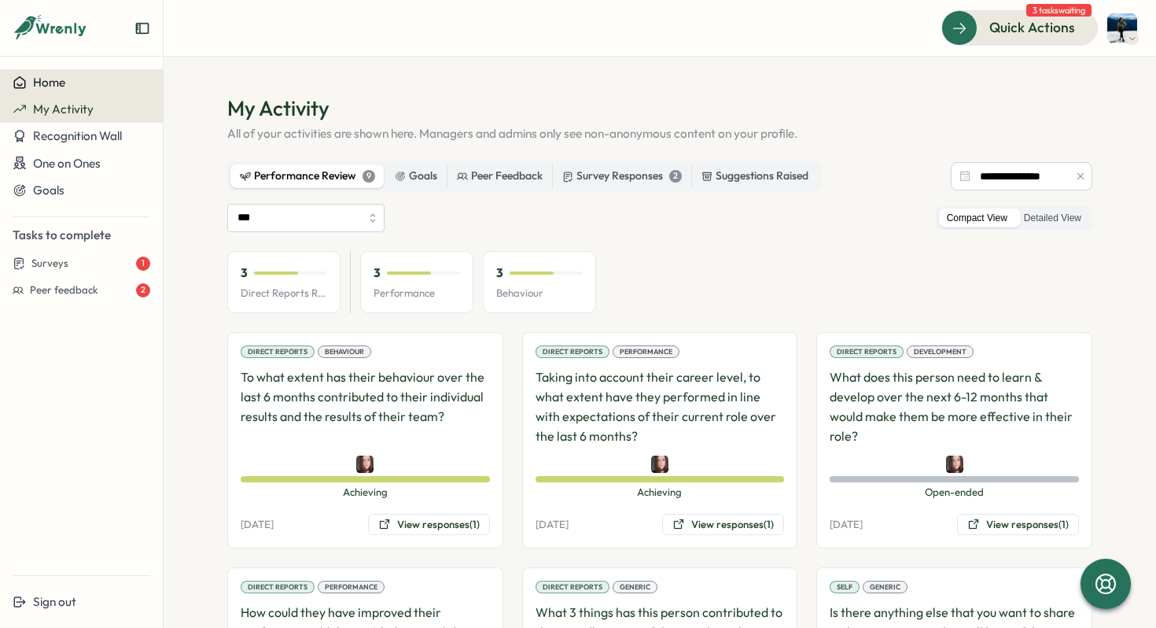
click at [76, 90] on button "Home" at bounding box center [81, 82] width 163 height 27
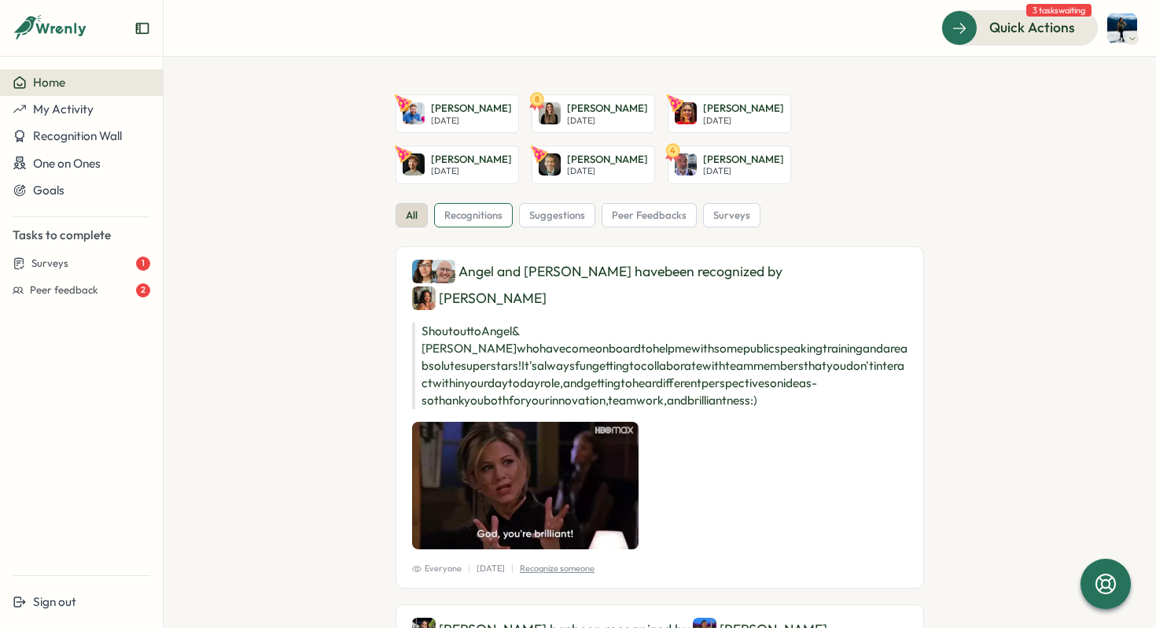
click at [481, 219] on span "recognitions" at bounding box center [473, 215] width 58 height 14
click at [554, 219] on span "suggestions" at bounding box center [557, 215] width 56 height 14
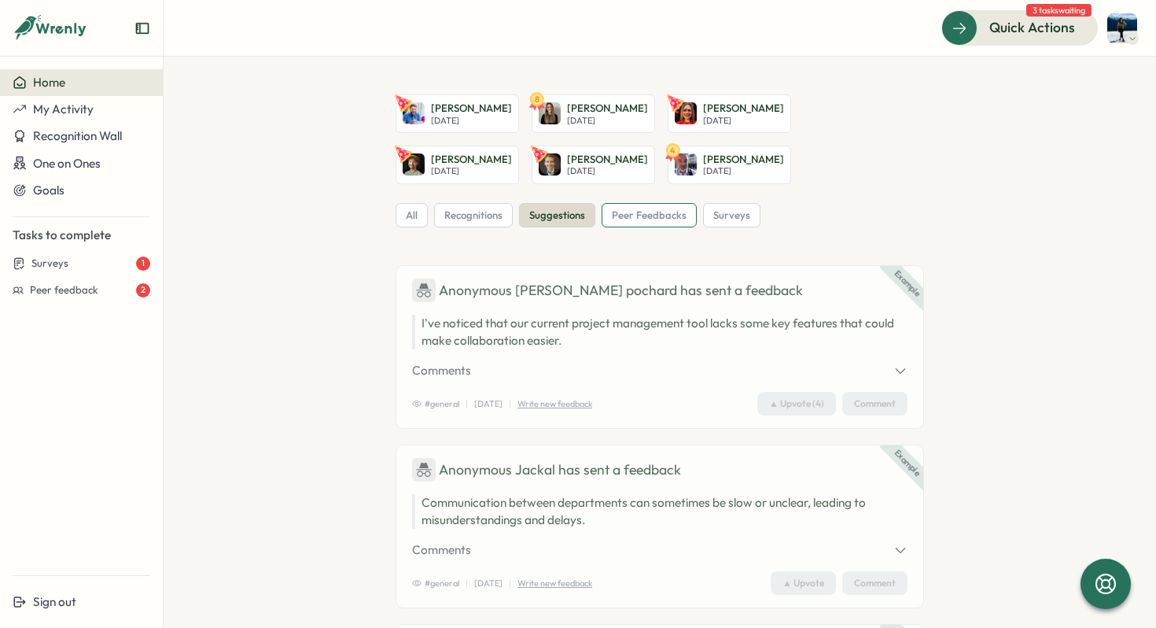
click at [663, 207] on div "peer feedbacks" at bounding box center [649, 215] width 95 height 25
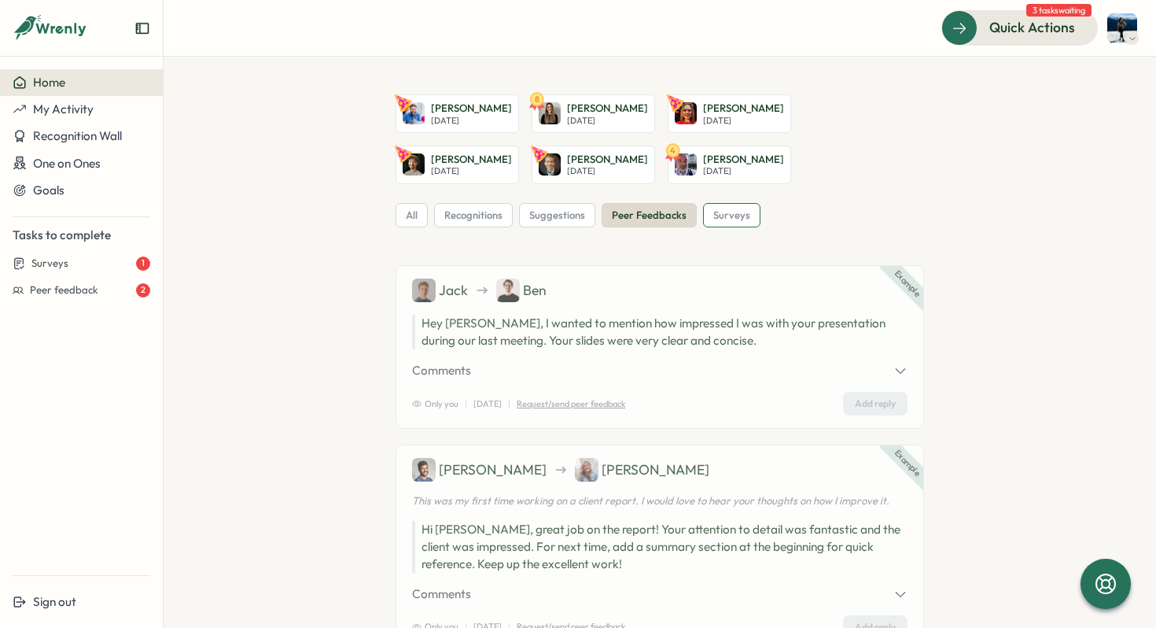
click at [735, 225] on div "surveys" at bounding box center [731, 215] width 57 height 25
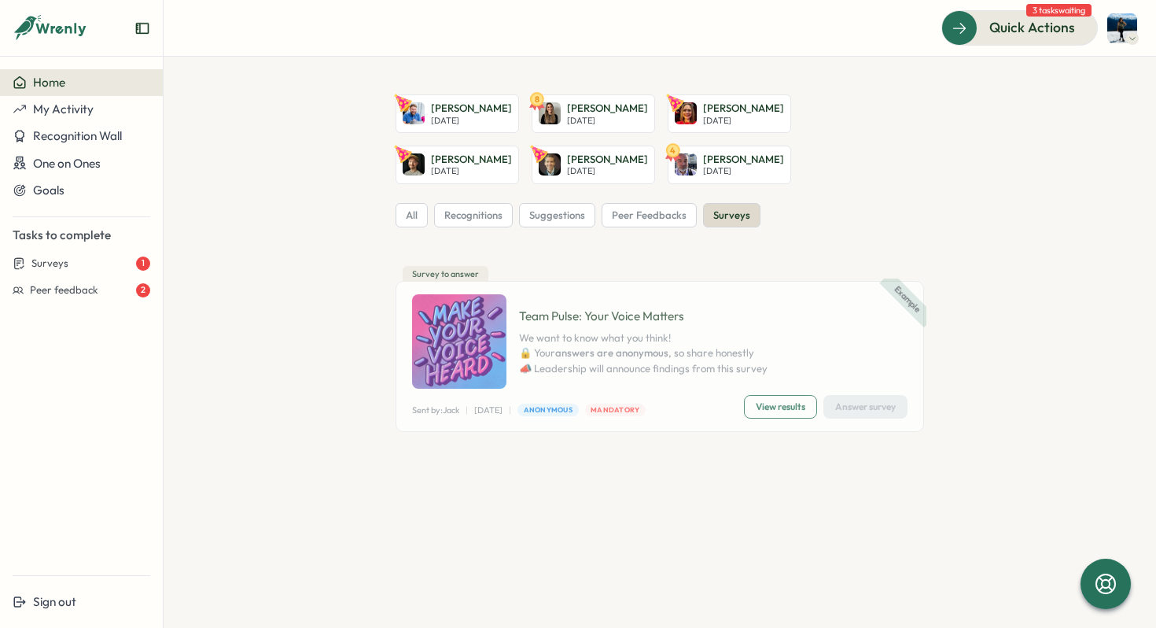
click at [777, 412] on span "View results" at bounding box center [781, 407] width 50 height 22
